Goal: Book appointment/travel/reservation

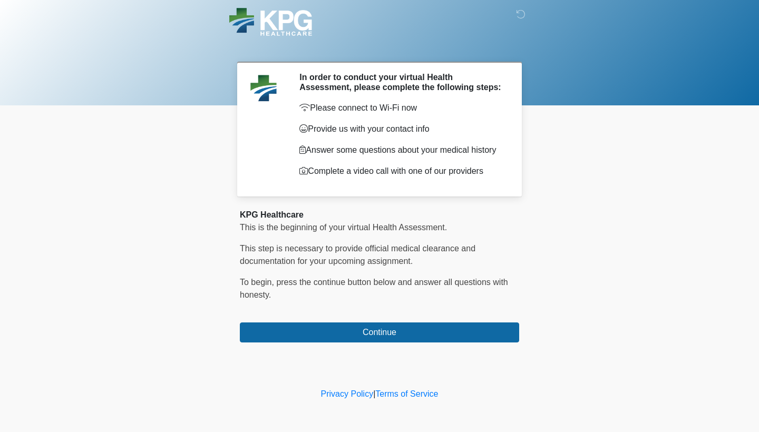
click at [380, 350] on div "‎ ‎ ‎ In order to conduct your virtual Health Assessment, please complete the f…" at bounding box center [380, 193] width 316 height 365
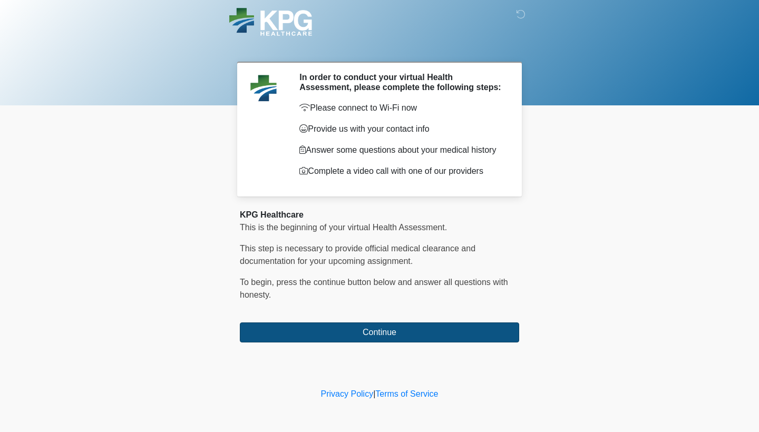
click at [380, 333] on button "Continue" at bounding box center [380, 333] width 280 height 20
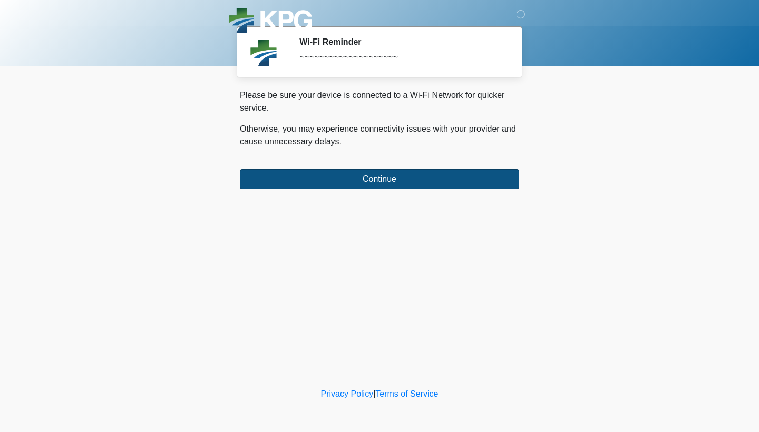
click at [401, 181] on button "Continue" at bounding box center [380, 179] width 280 height 20
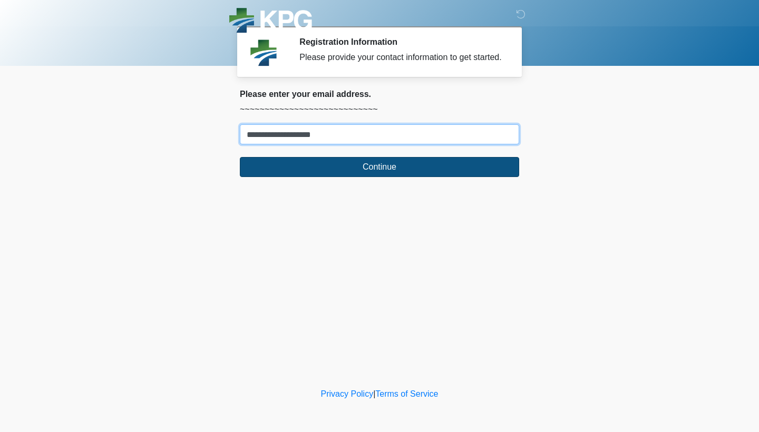
type input "**********"
click at [390, 177] on button "Continue" at bounding box center [380, 167] width 280 height 20
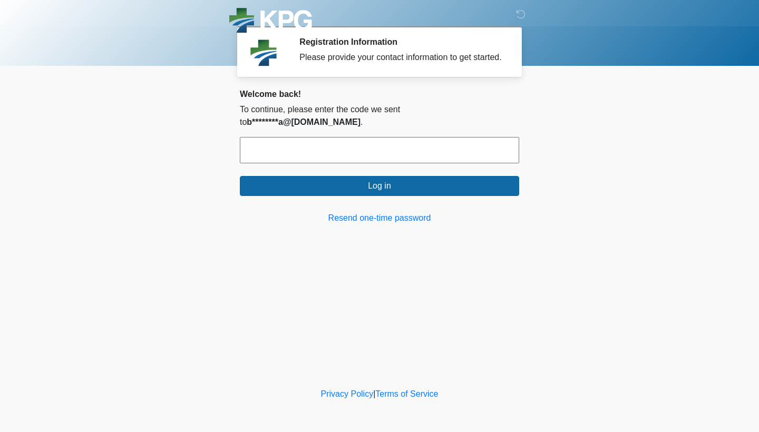
click at [390, 151] on input "text" at bounding box center [380, 150] width 280 height 26
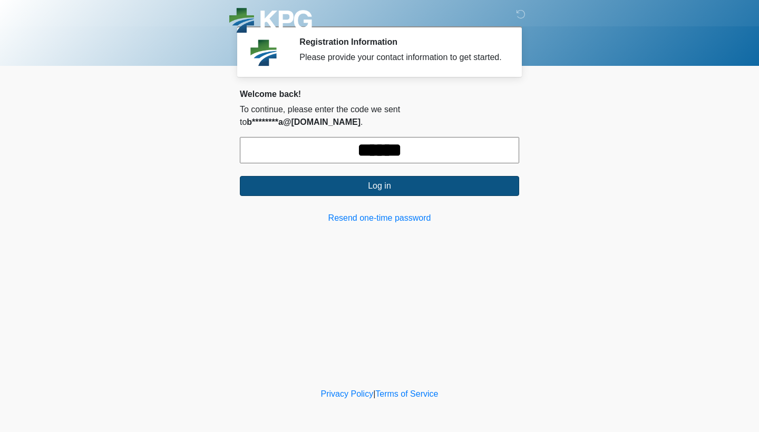
type input "******"
click at [400, 178] on button "Log in" at bounding box center [380, 186] width 280 height 20
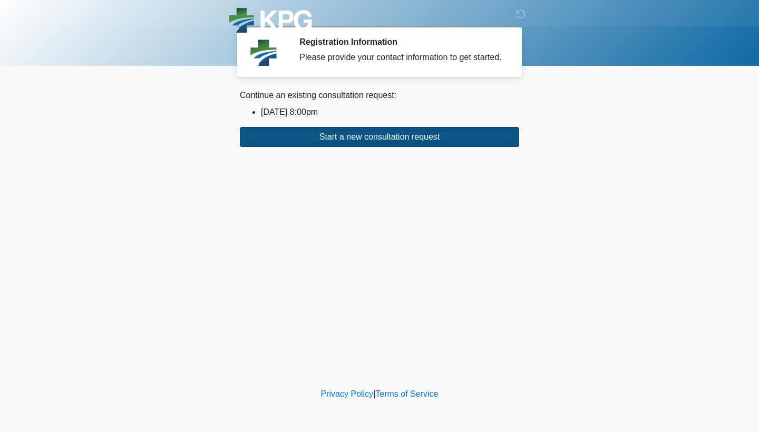
click at [401, 146] on button "Start a new consultation request" at bounding box center [380, 137] width 280 height 20
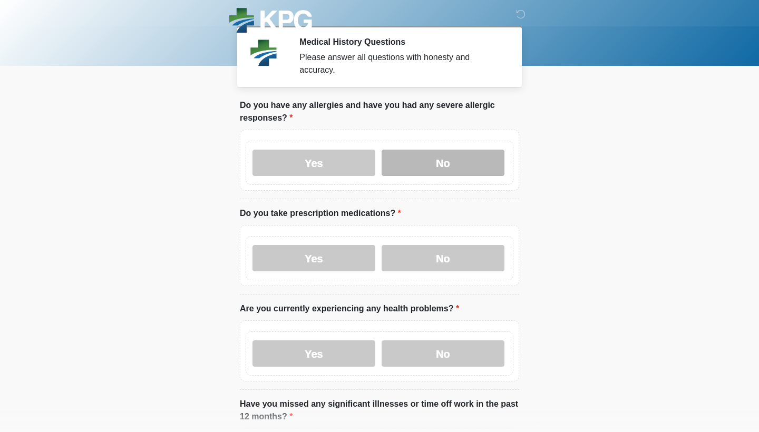
click at [417, 166] on label "No" at bounding box center [443, 163] width 123 height 26
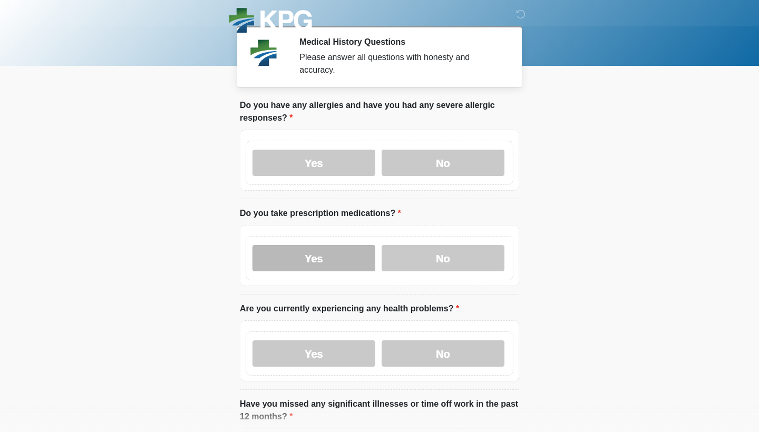
click at [353, 256] on label "Yes" at bounding box center [314, 258] width 123 height 26
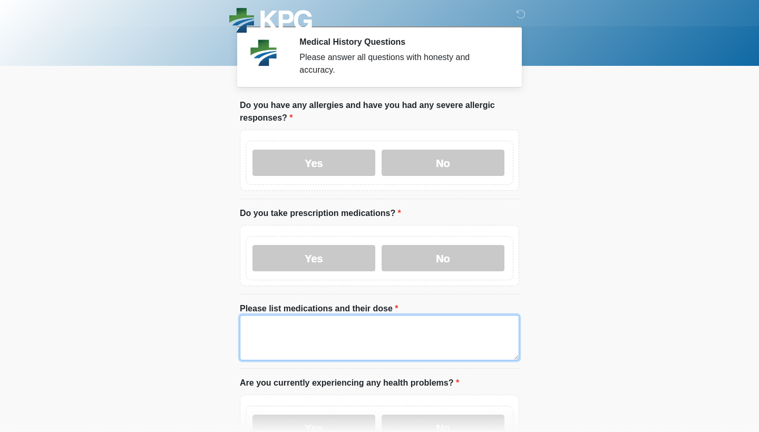
click at [329, 331] on textarea "Please list medications and their dose" at bounding box center [380, 337] width 280 height 45
type textarea "*******"
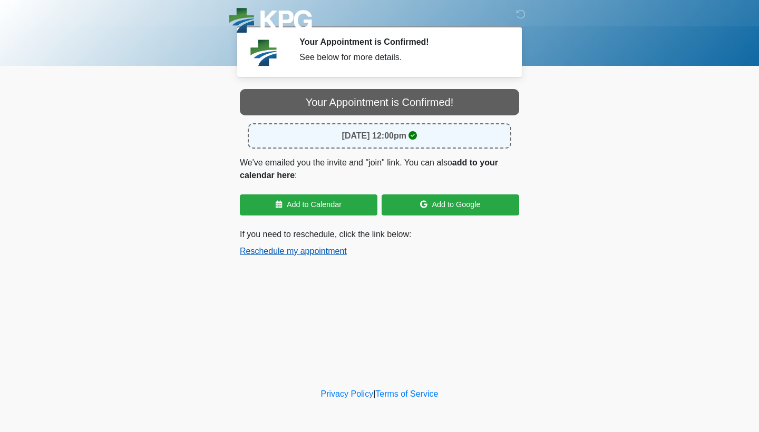
click at [322, 256] on button "Reschedule my appointment" at bounding box center [293, 251] width 107 height 13
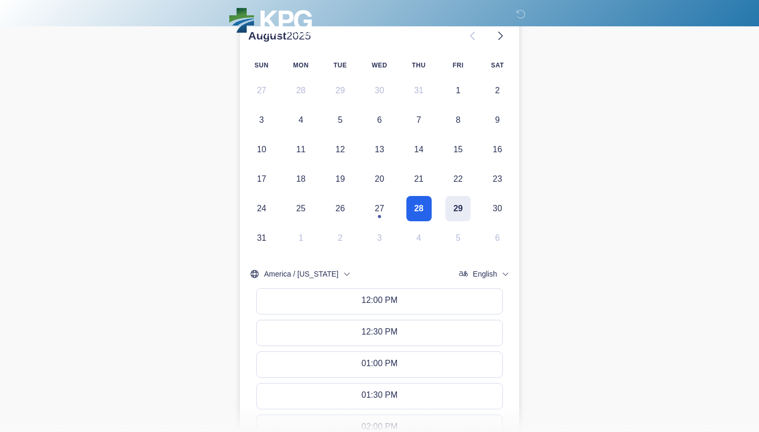
scroll to position [121, 0]
click at [414, 206] on button "28" at bounding box center [419, 210] width 25 height 25
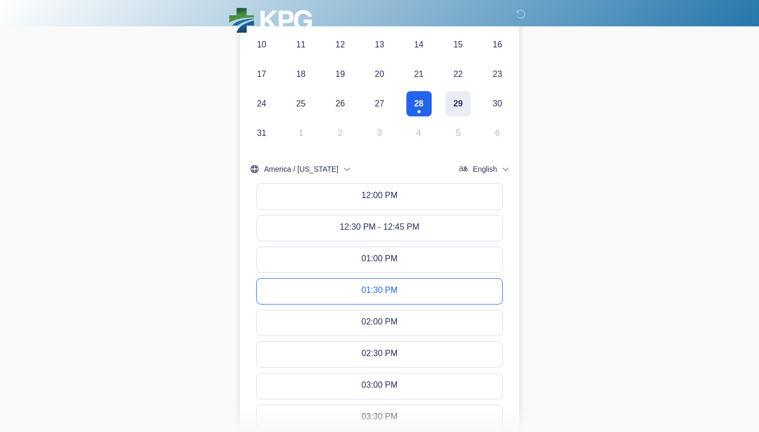
scroll to position [228, 0]
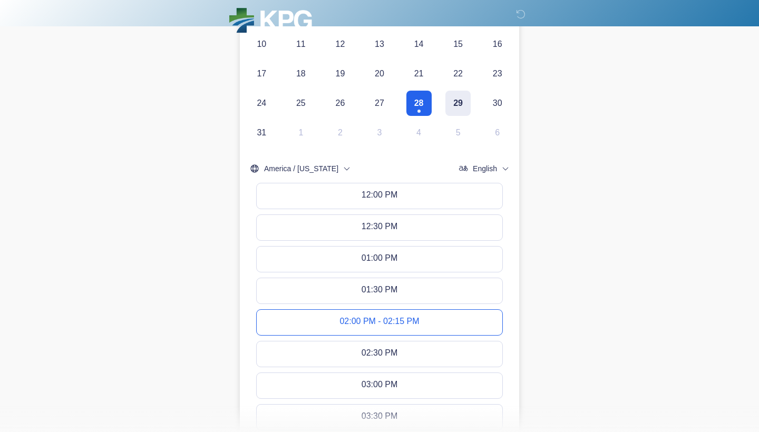
click at [420, 311] on button "02:00 PM - 02:15 PM" at bounding box center [380, 322] width 246 height 25
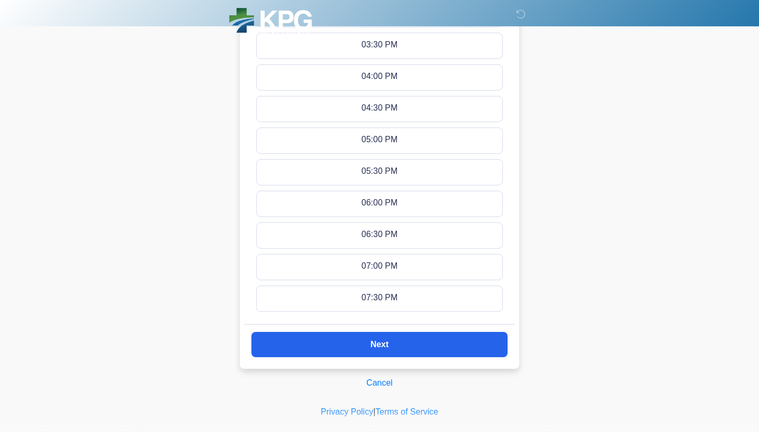
scroll to position [606, 0]
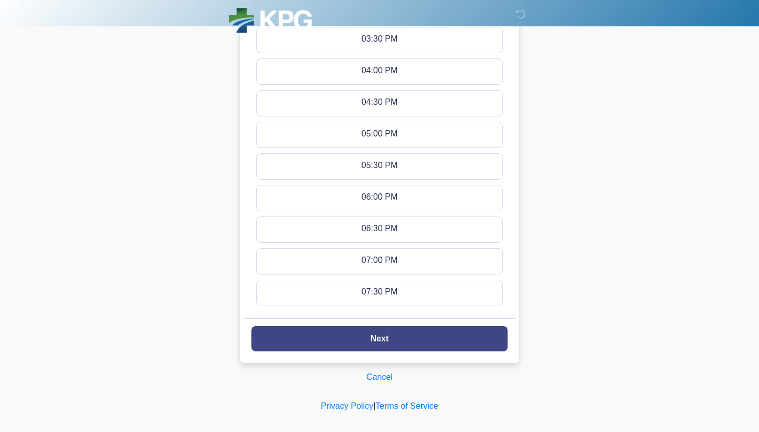
click at [448, 340] on button "Next" at bounding box center [380, 338] width 256 height 25
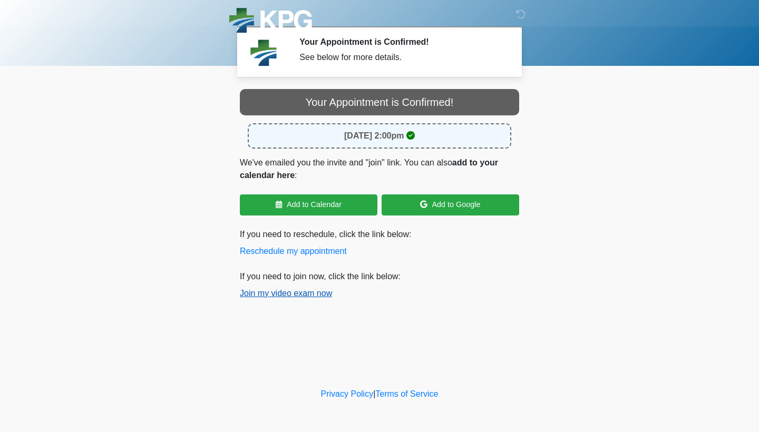
click at [315, 295] on button "Join my video exam now" at bounding box center [286, 293] width 92 height 13
